Goal: Transaction & Acquisition: Subscribe to service/newsletter

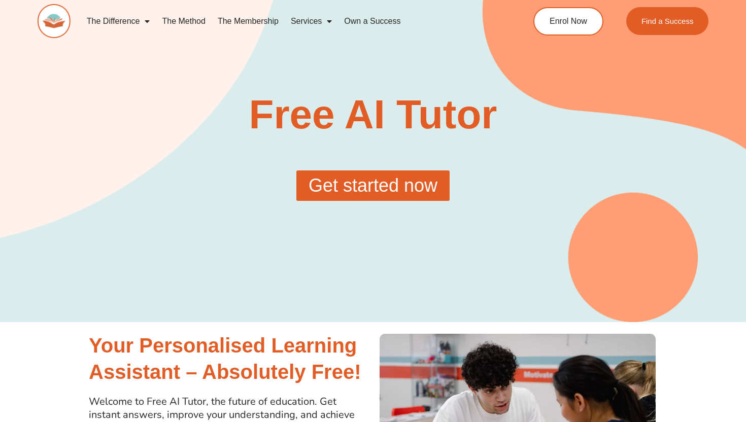
click at [342, 189] on span "Get started now" at bounding box center [373, 186] width 129 height 18
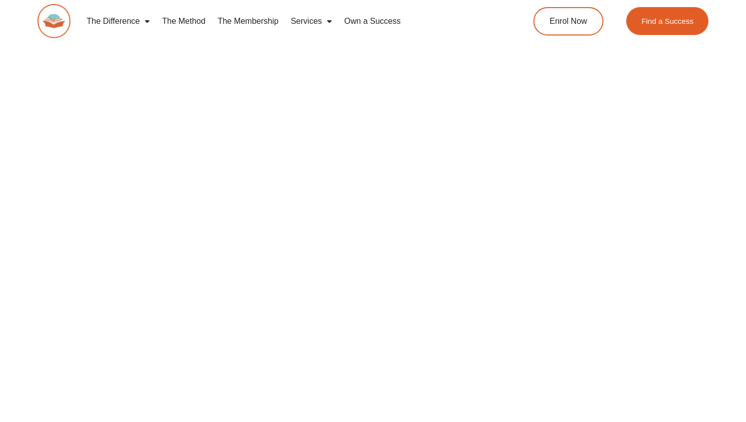
click at [253, 20] on link "The Membership" at bounding box center [248, 21] width 73 height 23
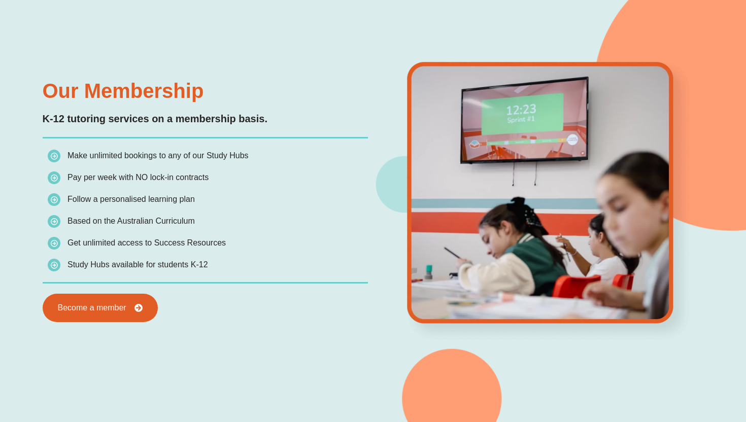
scroll to position [868, 0]
